Goal: Task Accomplishment & Management: Use online tool/utility

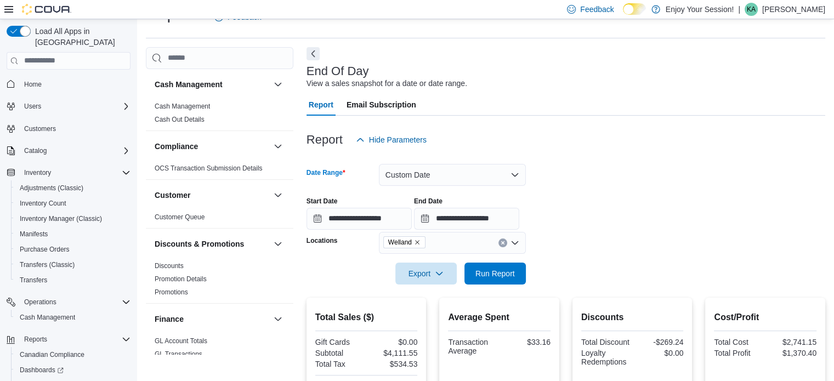
scroll to position [55, 0]
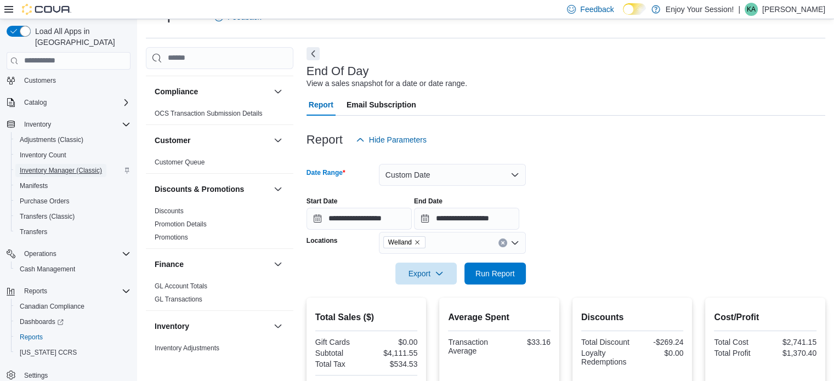
click at [60, 166] on span "Inventory Manager (Classic)" at bounding box center [61, 170] width 82 height 9
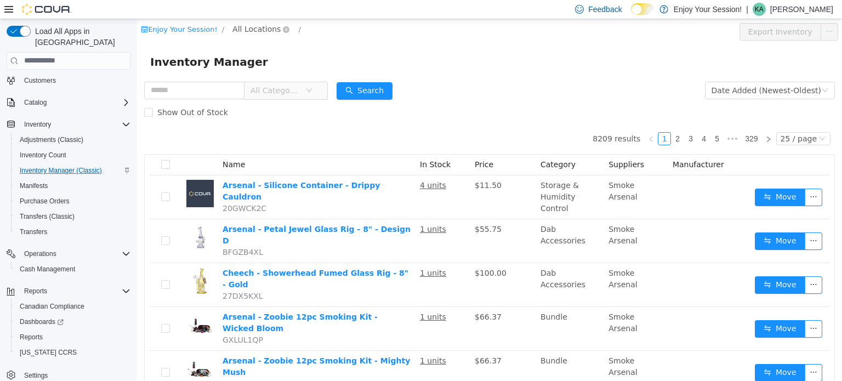
click at [252, 28] on span "All Locations" at bounding box center [257, 28] width 48 height 12
type input "***"
click at [266, 94] on span "Welland" at bounding box center [278, 88] width 63 height 15
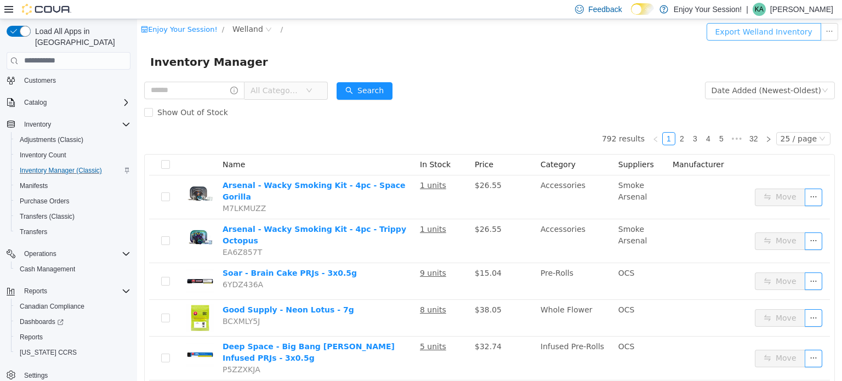
click at [766, 34] on button "Export Welland Inventory" at bounding box center [764, 31] width 115 height 18
